Goal: Transaction & Acquisition: Purchase product/service

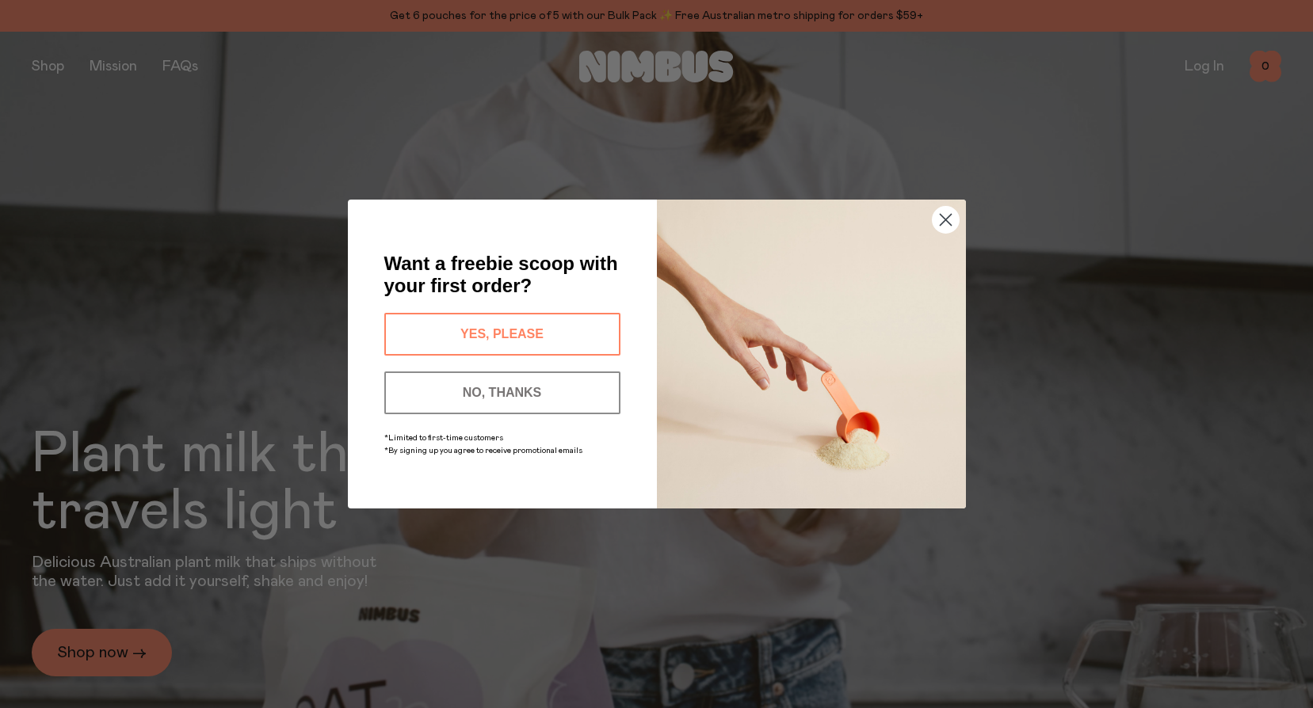
click at [947, 223] on circle "Close dialog" at bounding box center [945, 220] width 26 height 26
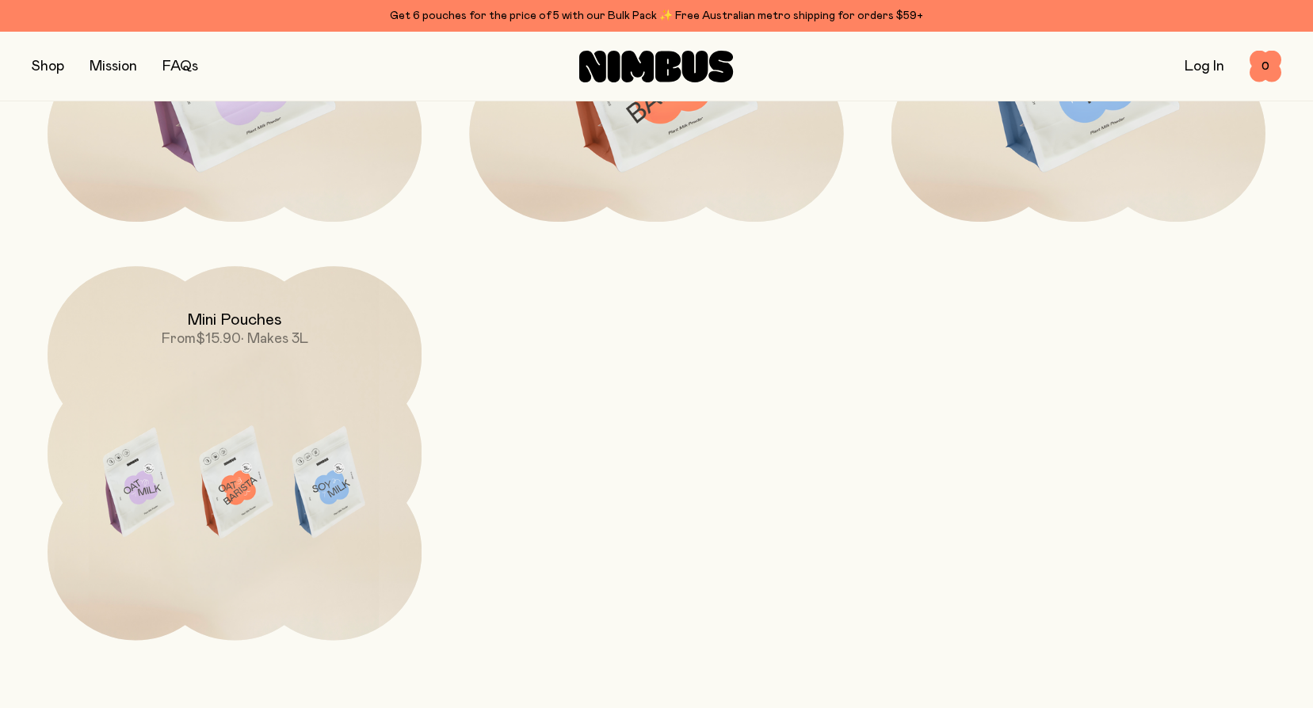
scroll to position [1759, 0]
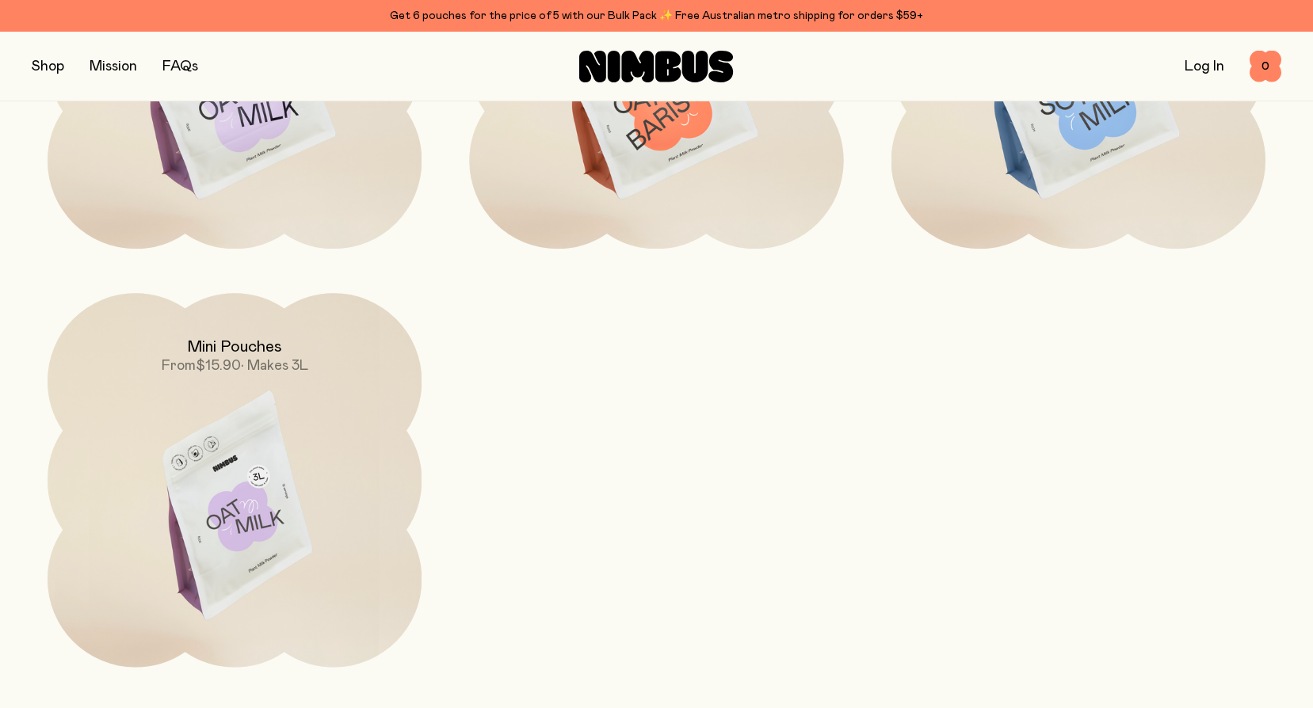
click at [227, 352] on h2 "Mini Pouches" at bounding box center [234, 347] width 95 height 19
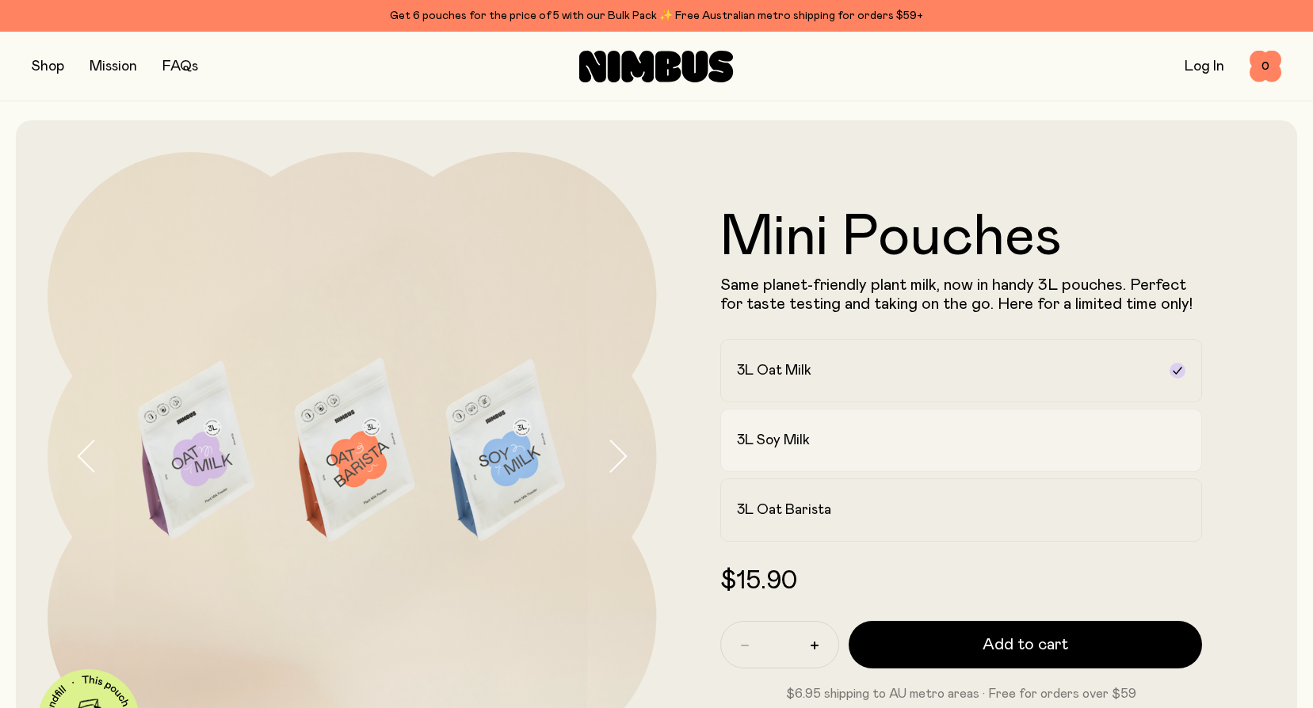
click at [762, 442] on h2 "3L Soy Milk" at bounding box center [773, 440] width 73 height 19
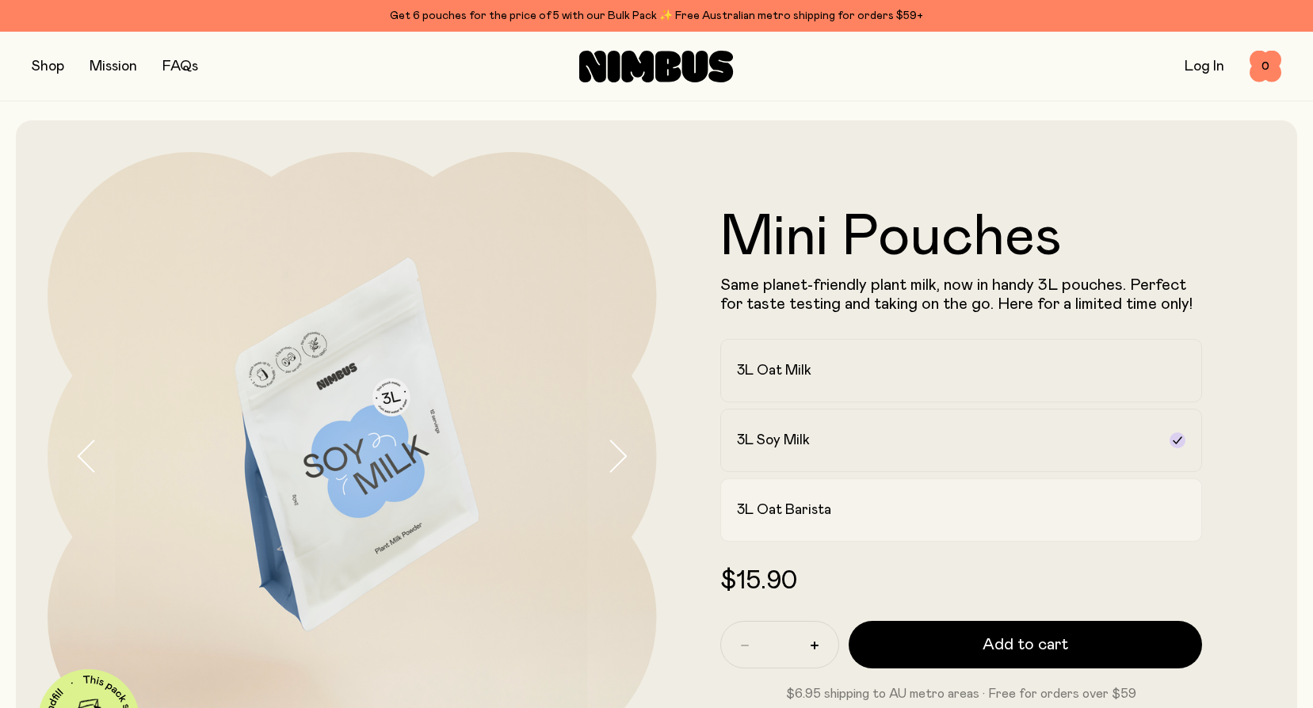
click at [762, 506] on h2 "3L Oat Barista" at bounding box center [784, 510] width 94 height 19
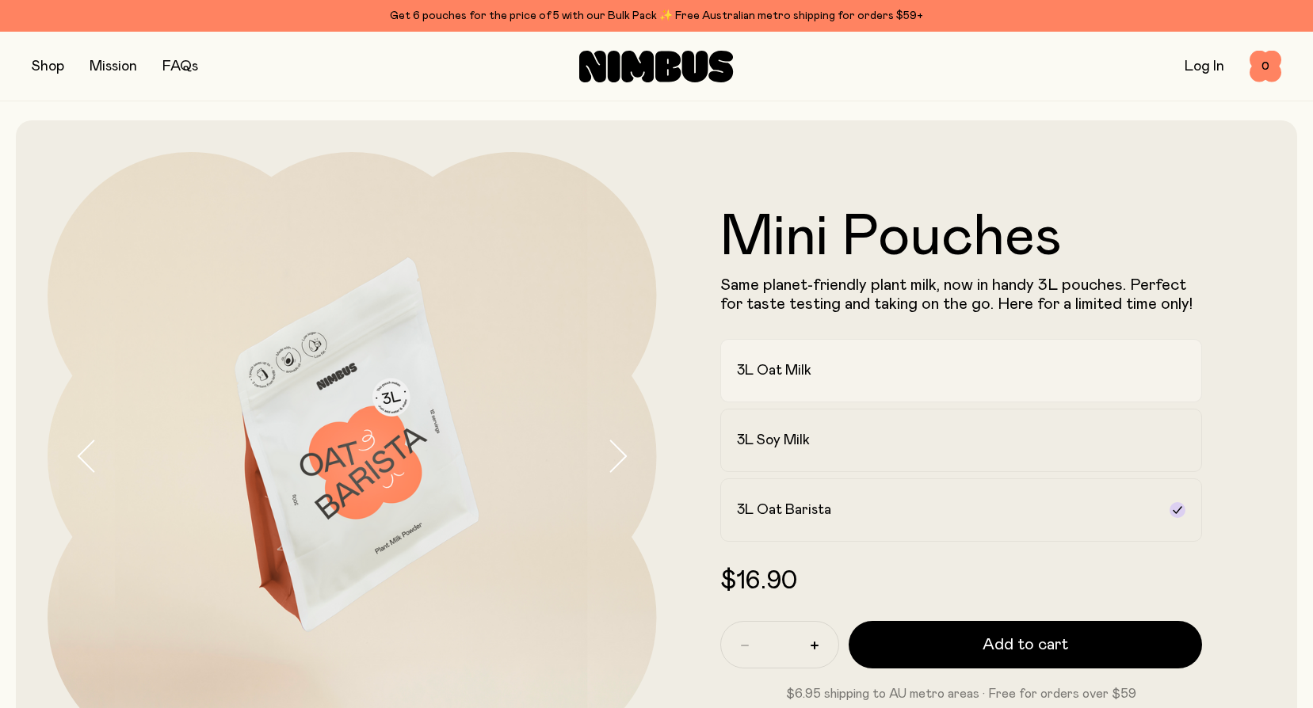
click at [769, 374] on h2 "3L Oat Milk" at bounding box center [774, 370] width 74 height 19
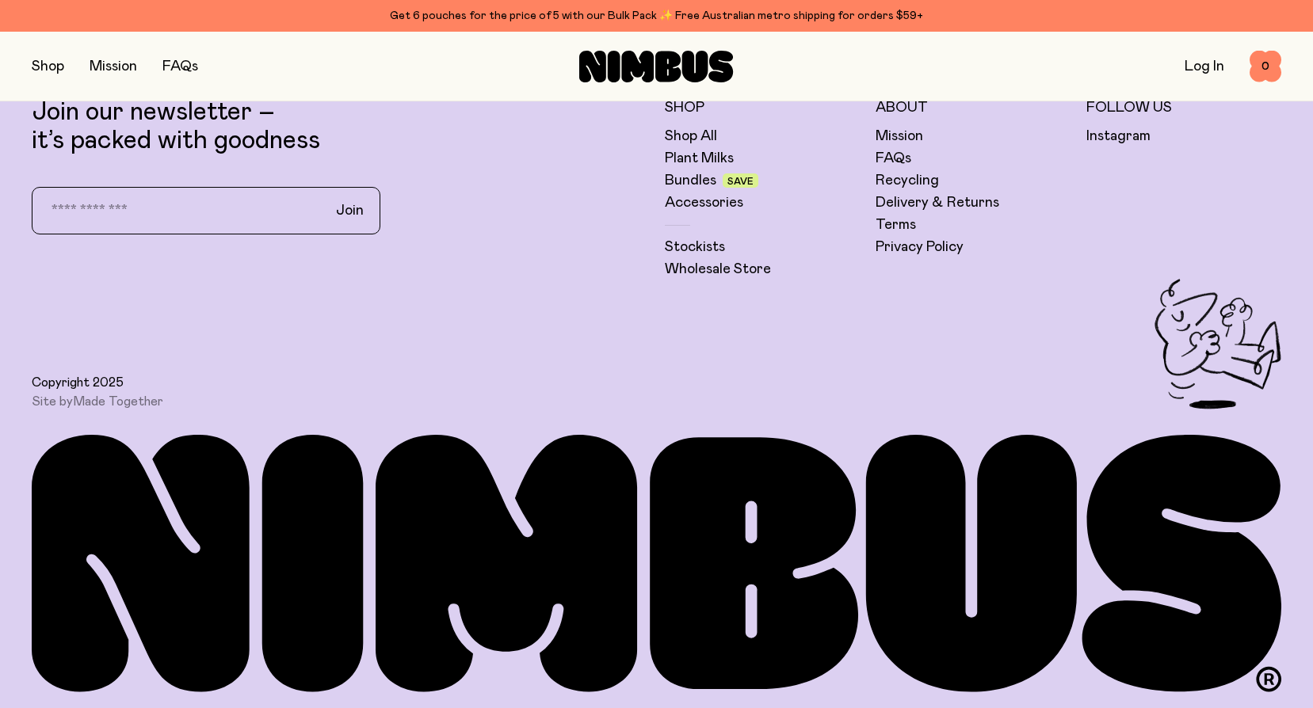
scroll to position [1655, 0]
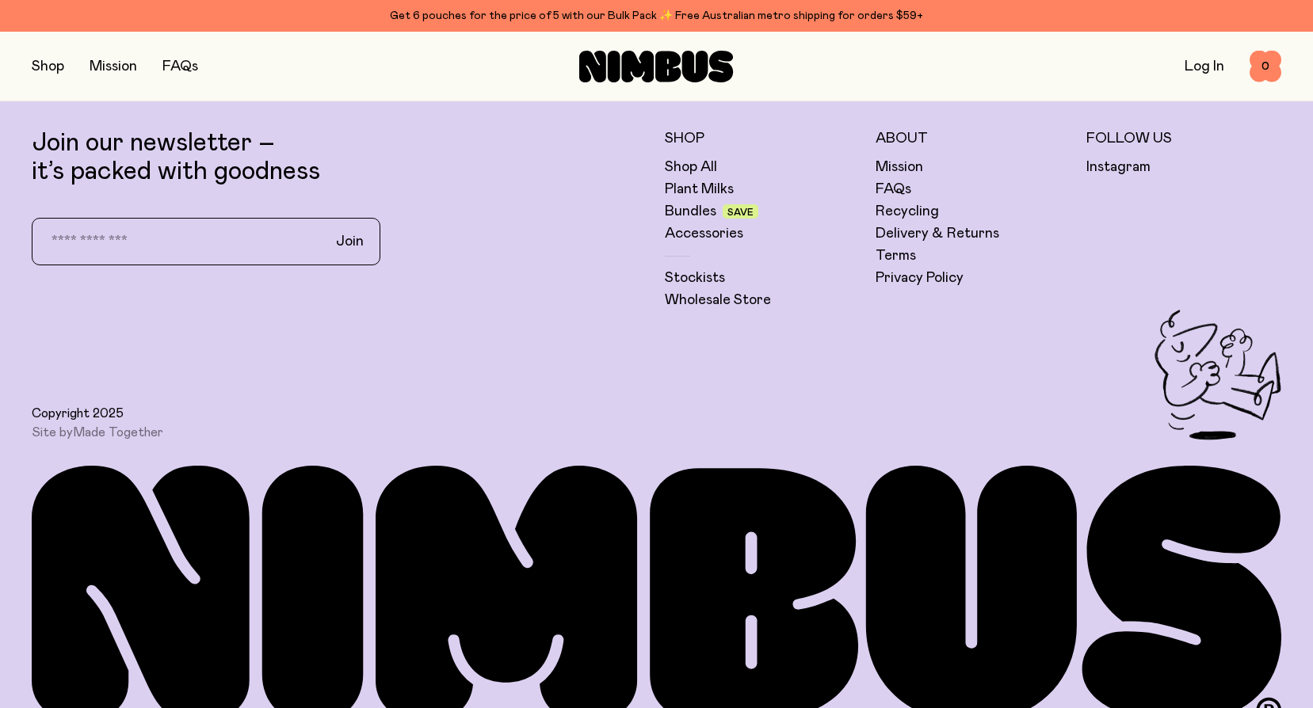
drag, startPoint x: 1300, startPoint y: 671, endPoint x: 1304, endPoint y: 650, distance: 21.8
click at [1304, 650] on footer "Join our newsletter – it’s packed with goodness Join Shop Shop All Plant Milks …" at bounding box center [656, 412] width 1313 height 655
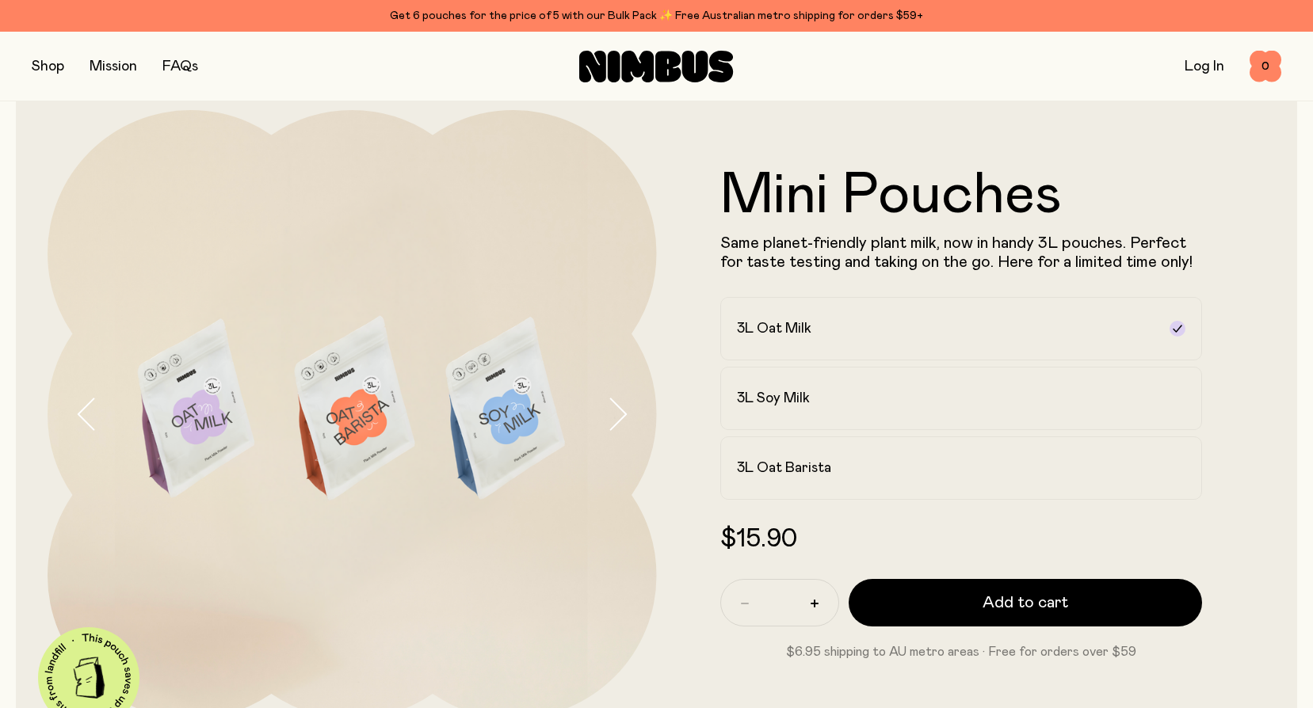
scroll to position [0, 0]
